Goal: Ask a question

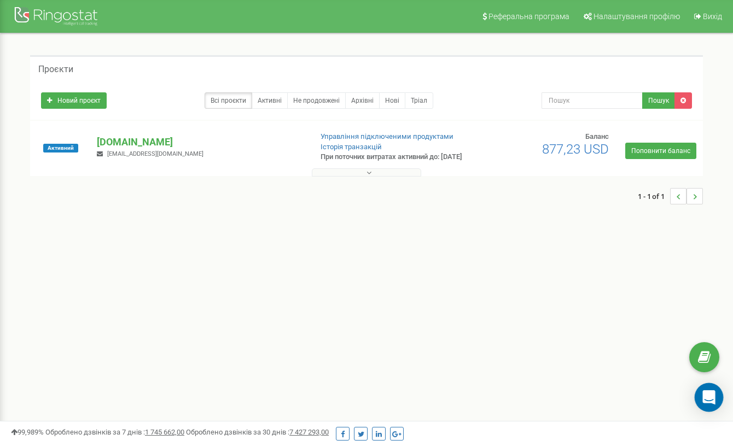
click at [711, 404] on div "Open Intercom Messenger" at bounding box center [708, 397] width 29 height 29
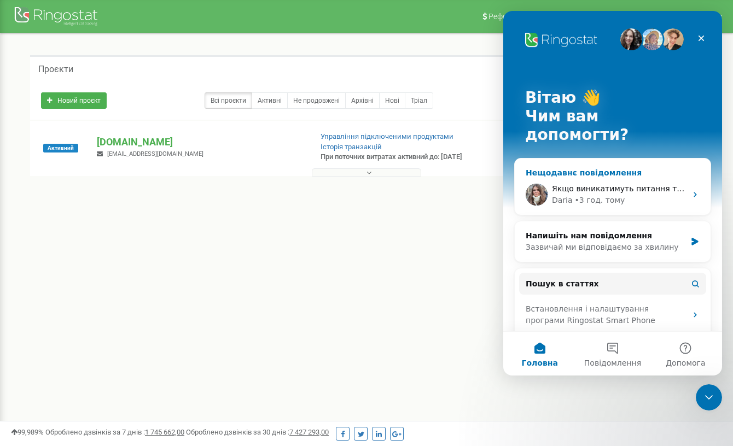
click at [595, 167] on div "Нещодавнє повідомлення" at bounding box center [612, 172] width 174 height 11
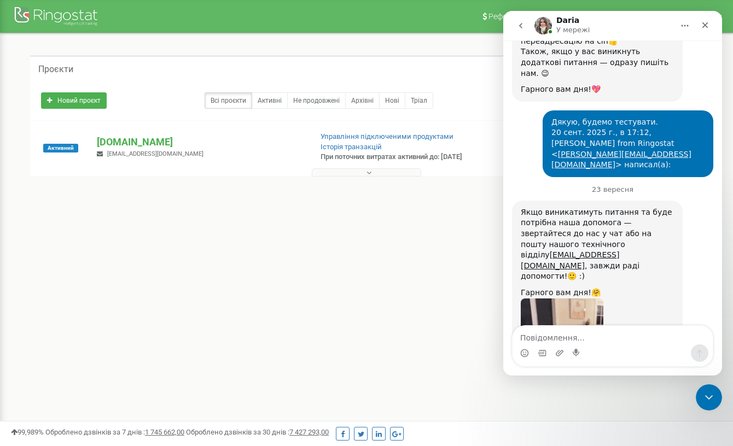
scroll to position [1772, 0]
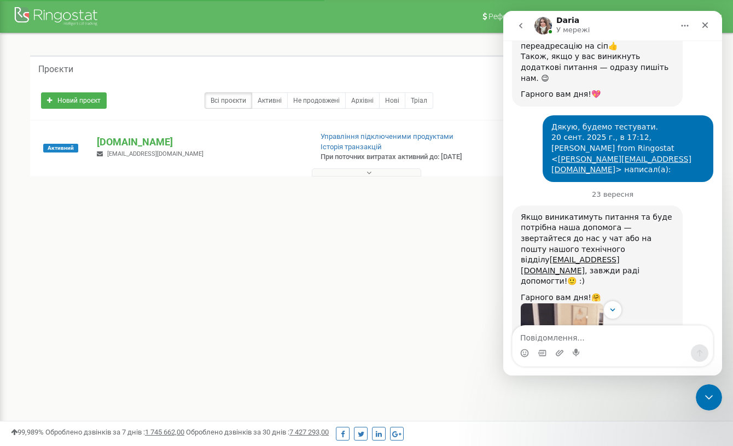
click at [519, 27] on icon "go back" at bounding box center [520, 25] width 9 height 9
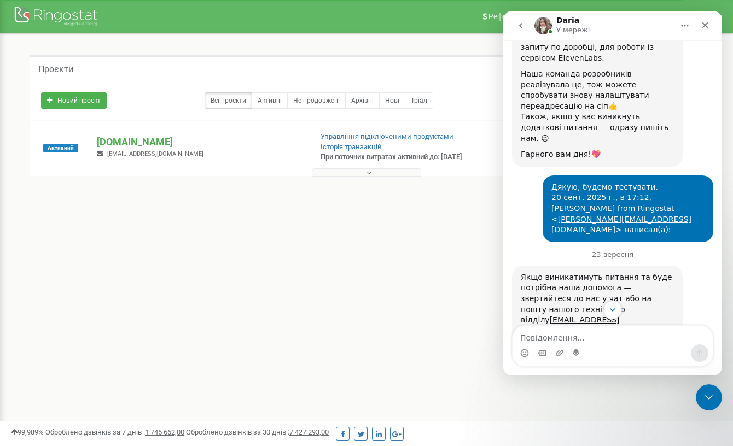
scroll to position [1827, 0]
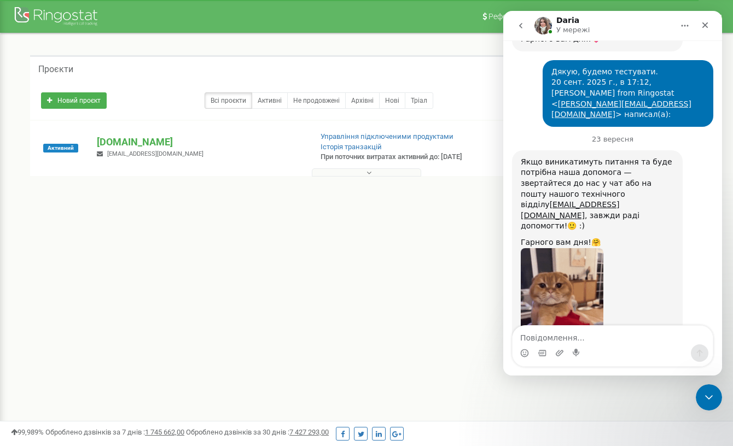
click at [517, 30] on button "go back" at bounding box center [520, 25] width 21 height 21
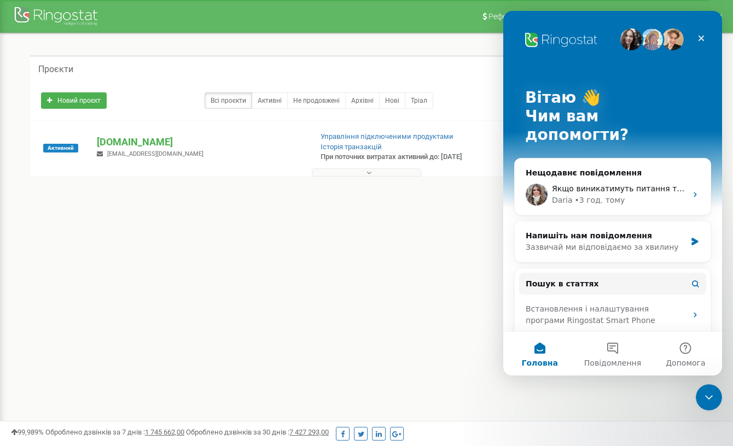
scroll to position [102, 0]
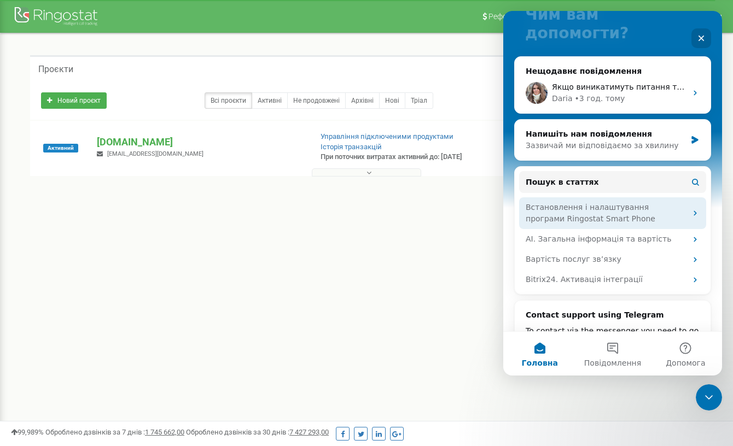
click at [592, 202] on div "Встановлення і налаштування програми Ringostat Smart Phone" at bounding box center [605, 213] width 161 height 23
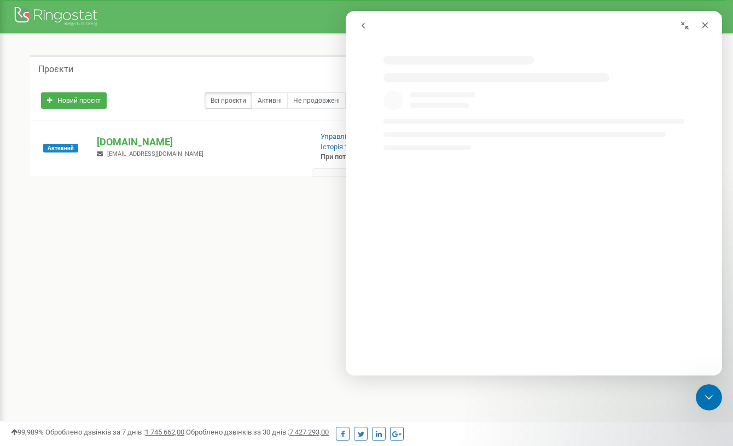
select select "uk"
drag, startPoint x: 369, startPoint y: 27, endPoint x: 752, endPoint y: 102, distance: 391.1
click at [369, 27] on button "go back" at bounding box center [363, 25] width 21 height 21
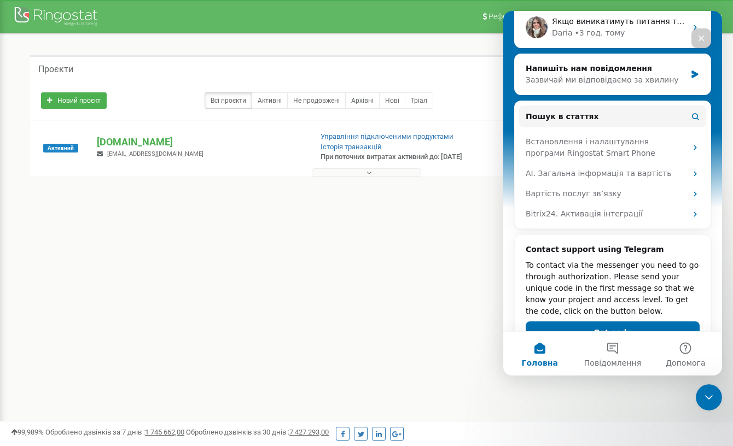
scroll to position [181, 0]
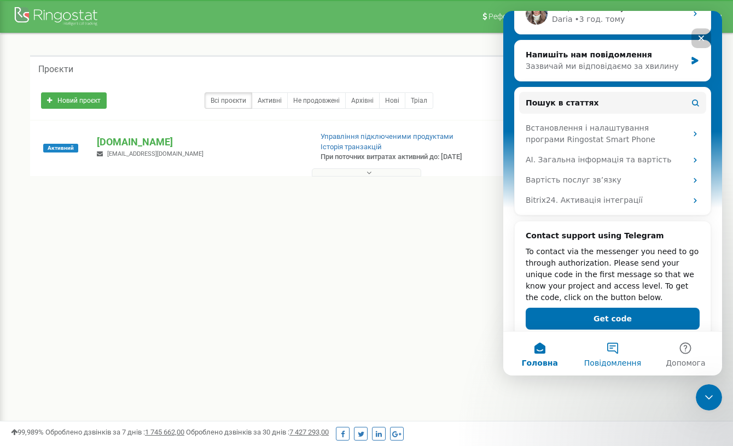
click at [615, 359] on span "Повідомлення" at bounding box center [612, 363] width 57 height 8
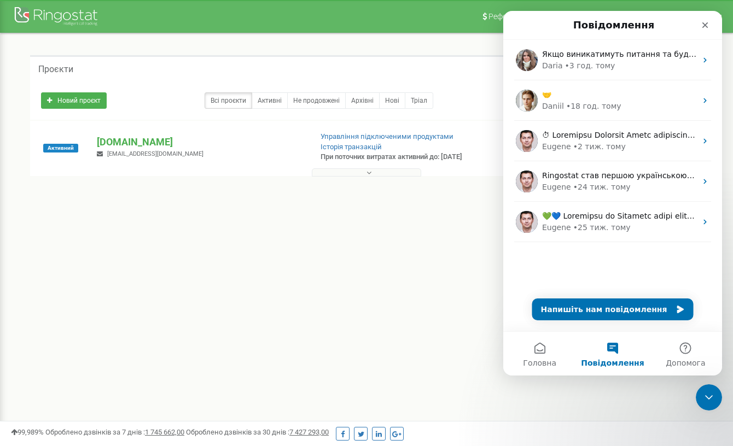
click at [338, 276] on div "Реферальна програма Налаштування профілю Вихід Проєкти Новий проєкт Всі проєкти…" at bounding box center [366, 328] width 733 height 656
click at [710, 17] on div "Закрити" at bounding box center [705, 25] width 20 height 20
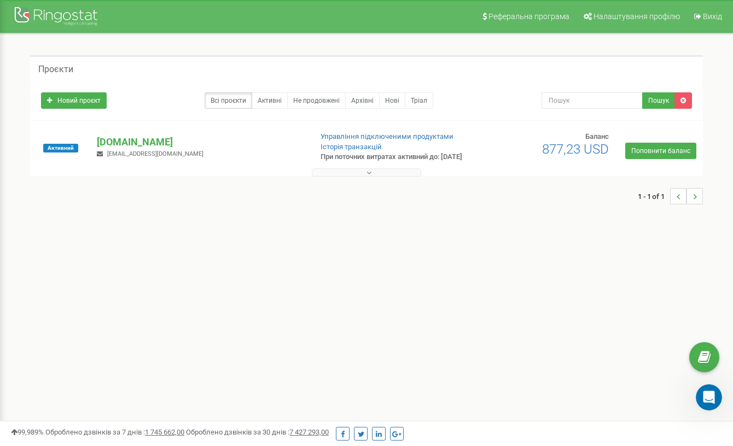
scroll to position [0, 0]
click at [123, 147] on p "[DOMAIN_NAME]" at bounding box center [200, 142] width 206 height 14
